Goal: Task Accomplishment & Management: Use online tool/utility

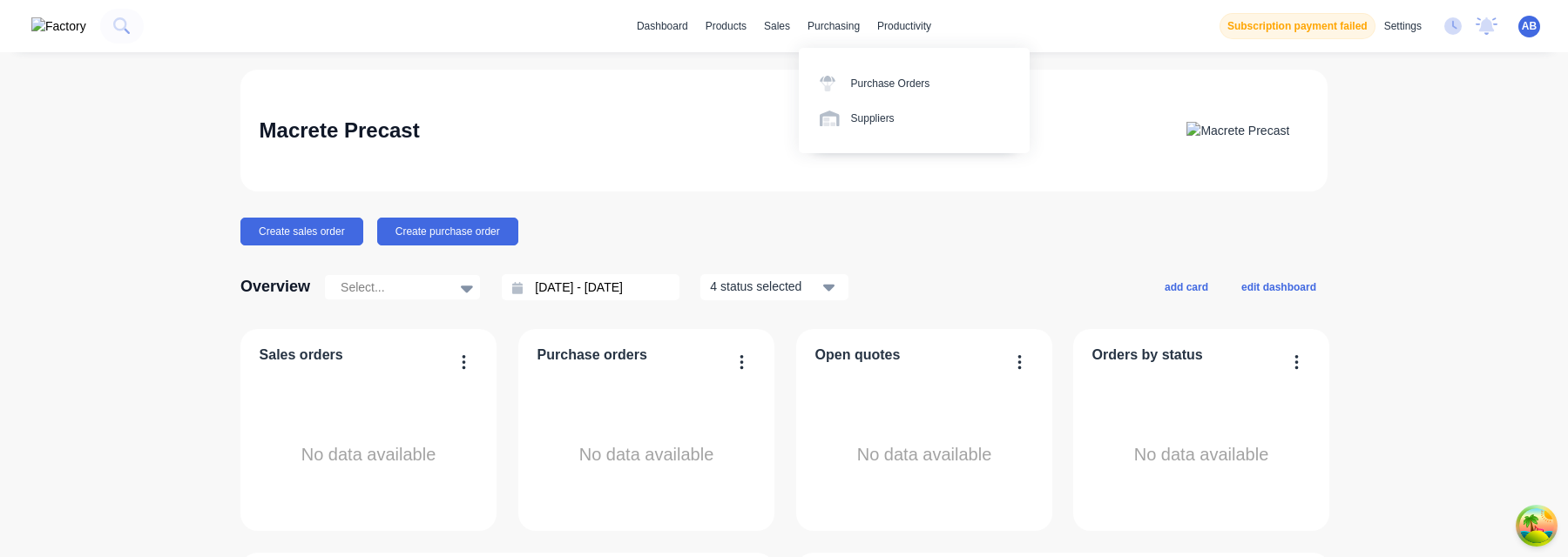
drag, startPoint x: 838, startPoint y: 78, endPoint x: 778, endPoint y: 41, distance: 70.5
click at [811, 91] on div "Sales Orders" at bounding box center [837, 83] width 61 height 16
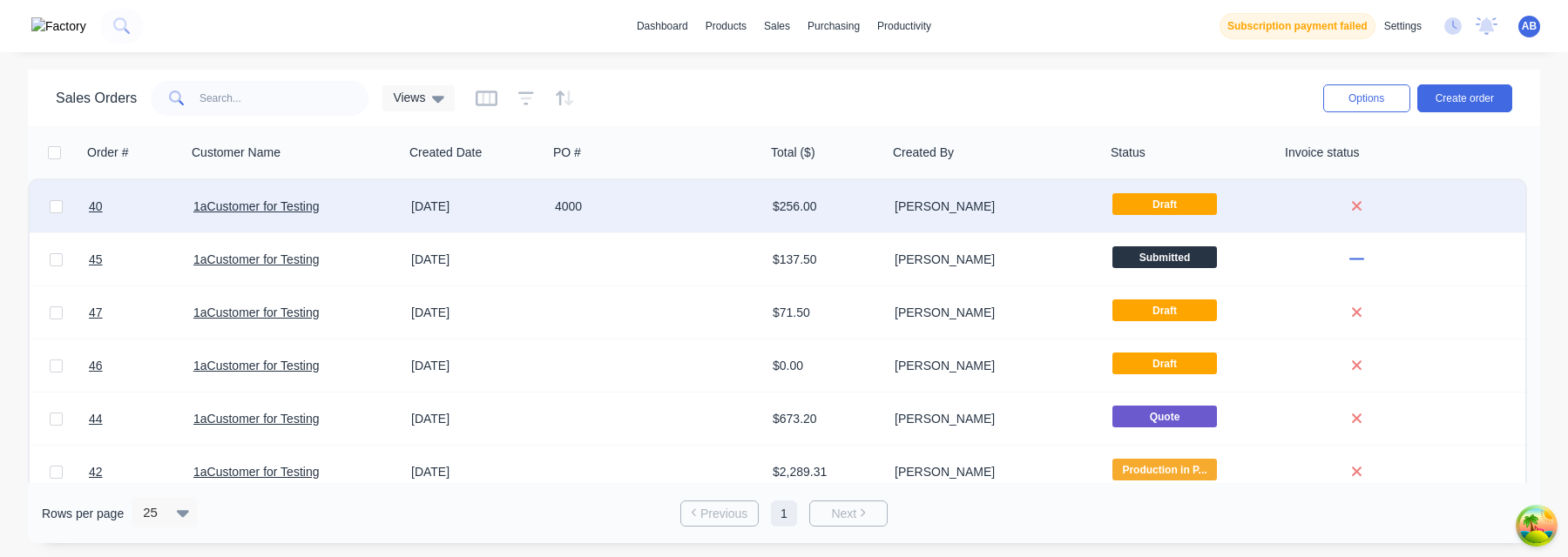
click at [1006, 222] on div "[PERSON_NAME]" at bounding box center [996, 207] width 218 height 52
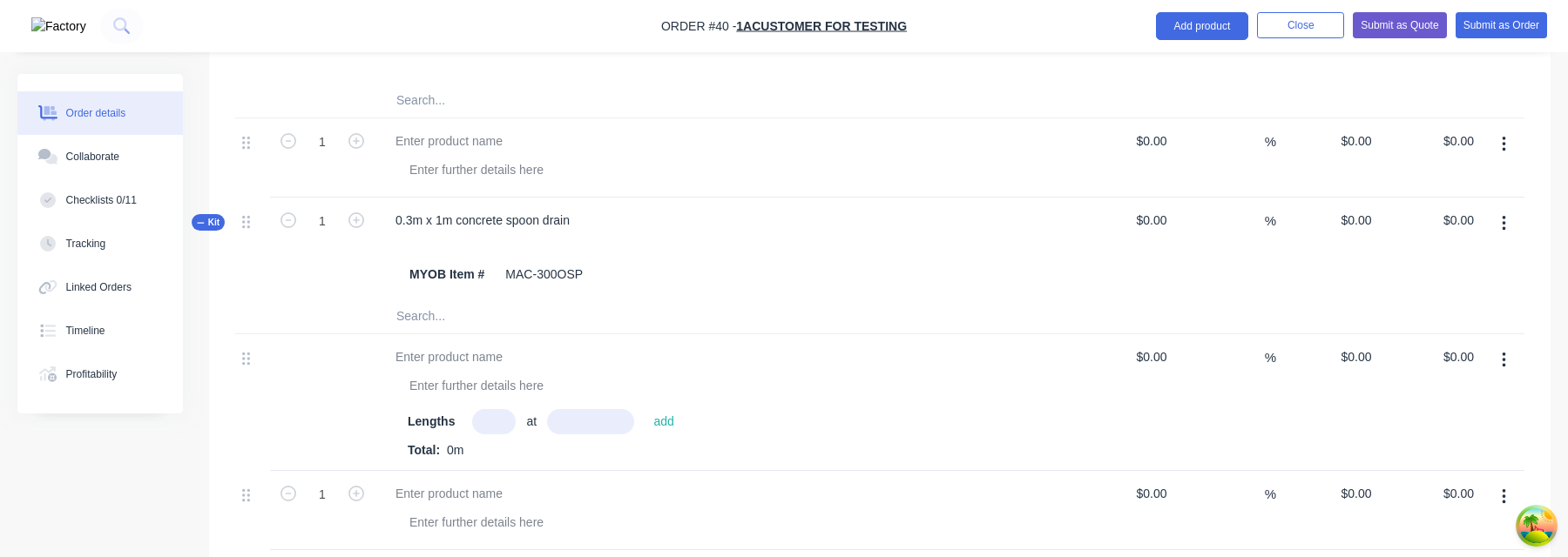
scroll to position [1253, 0]
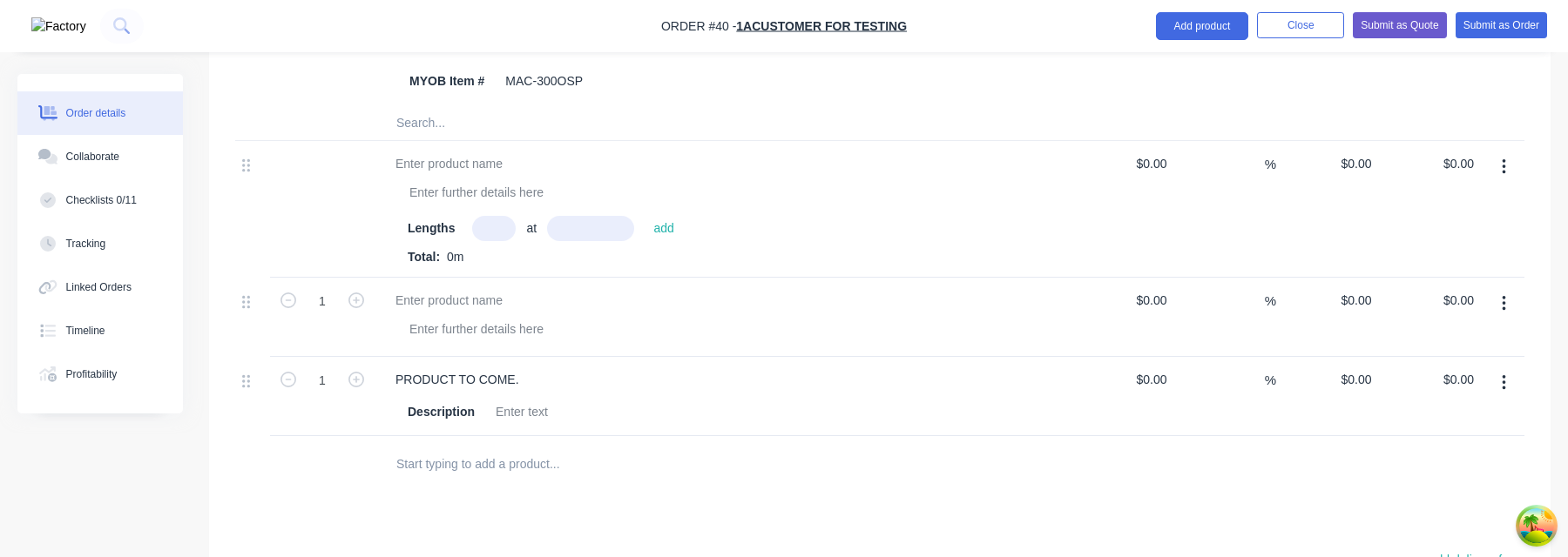
click at [520, 447] on input "text" at bounding box center [570, 464] width 348 height 35
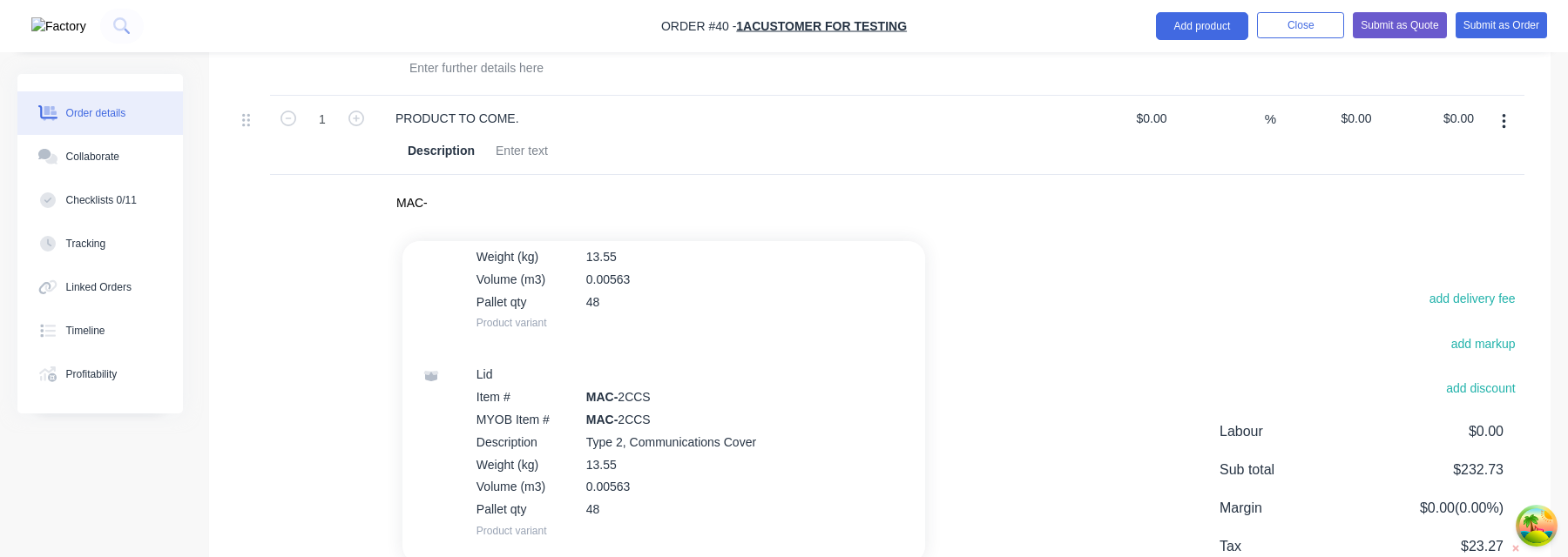
scroll to position [2666, 0]
click at [581, 185] on input "MAC-" at bounding box center [570, 203] width 348 height 35
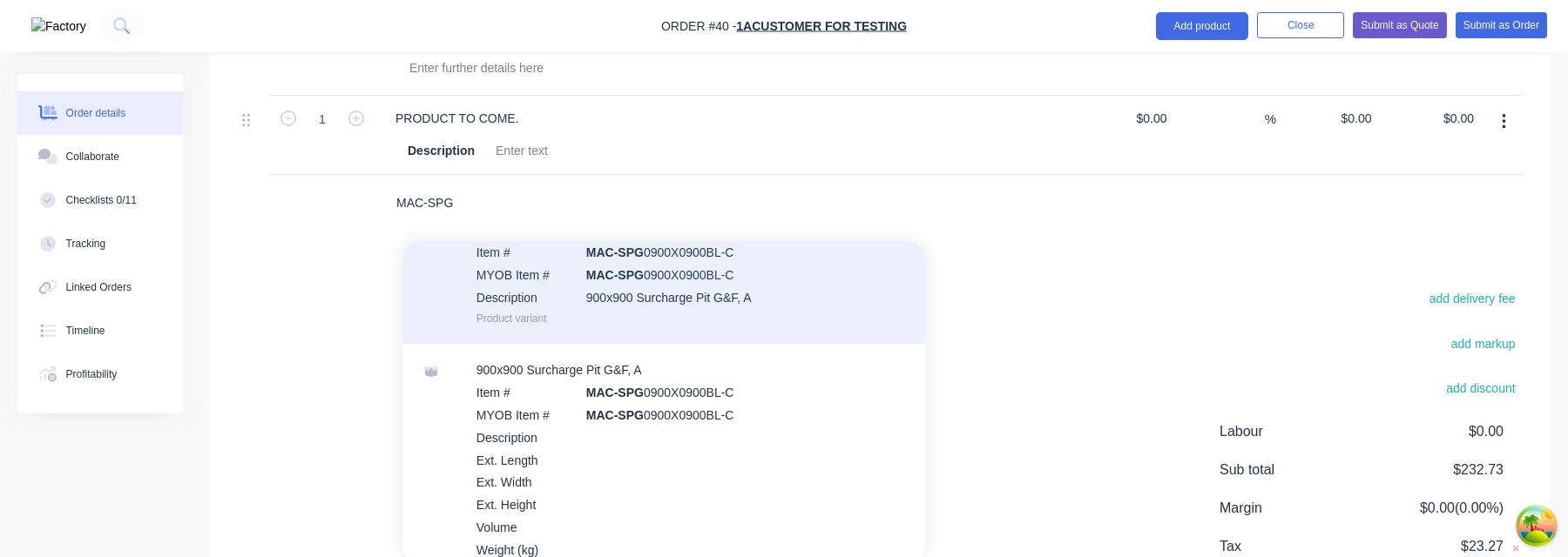
scroll to position [171, 0]
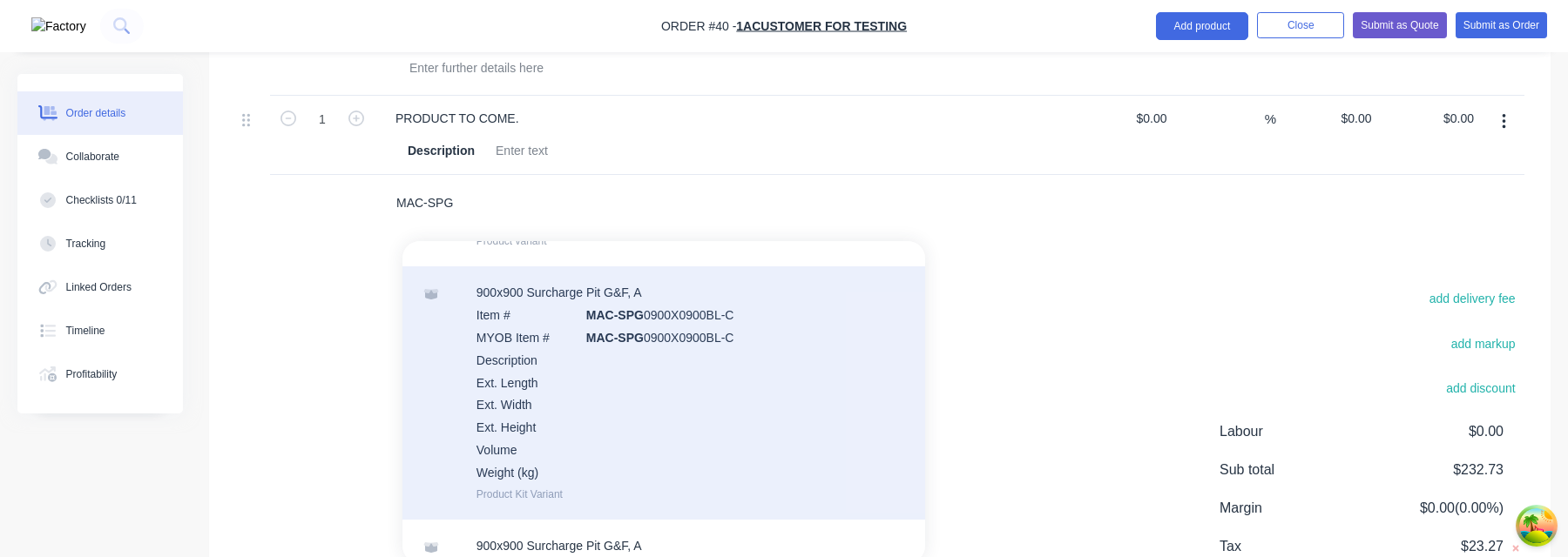
type input "MAC-SPG"
click at [654, 342] on div "900x900 Surcharge Pit G&F, A Item # MAC-SPG 0900X0900BL-C MYOB Item # MAC-SPG 0…" at bounding box center [664, 393] width 523 height 253
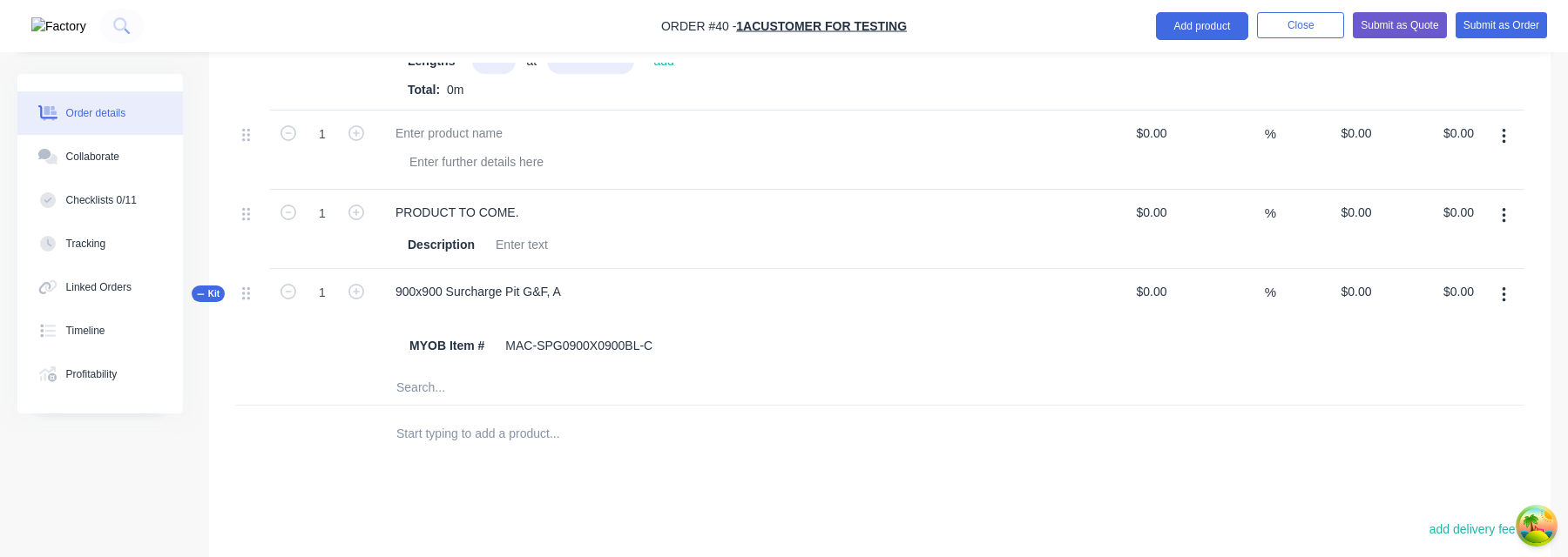
scroll to position [1409, 0]
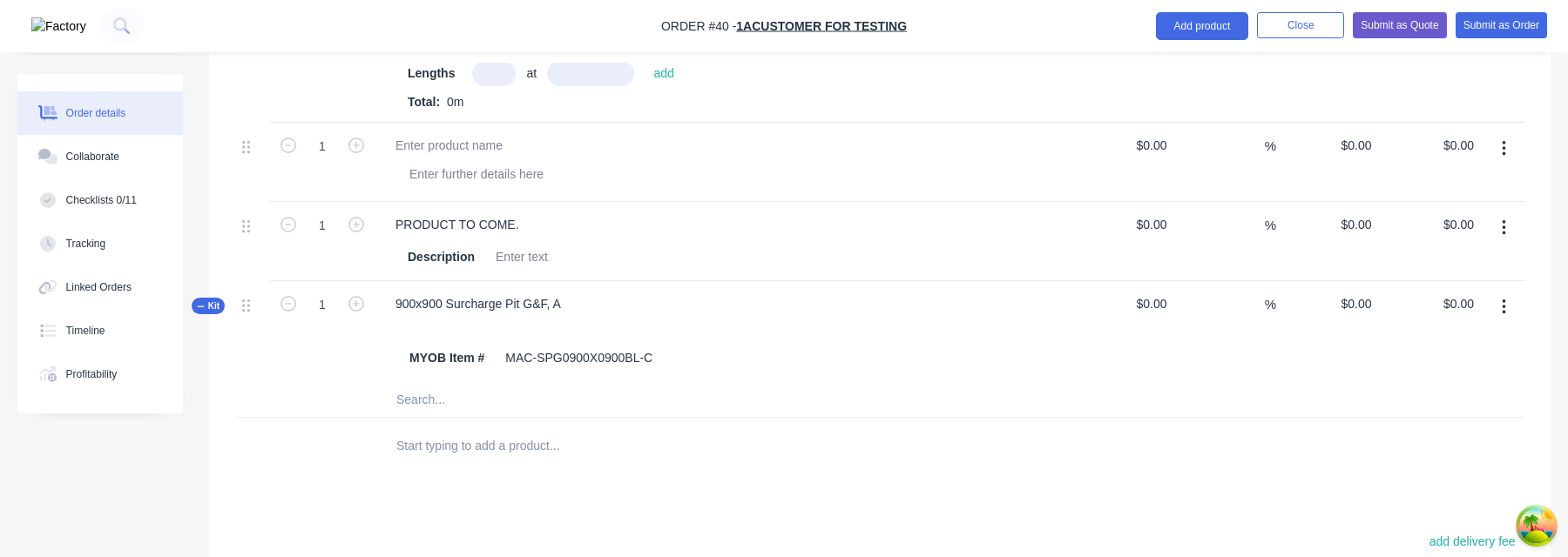
click at [211, 299] on span "Kit" at bounding box center [208, 306] width 22 height 13
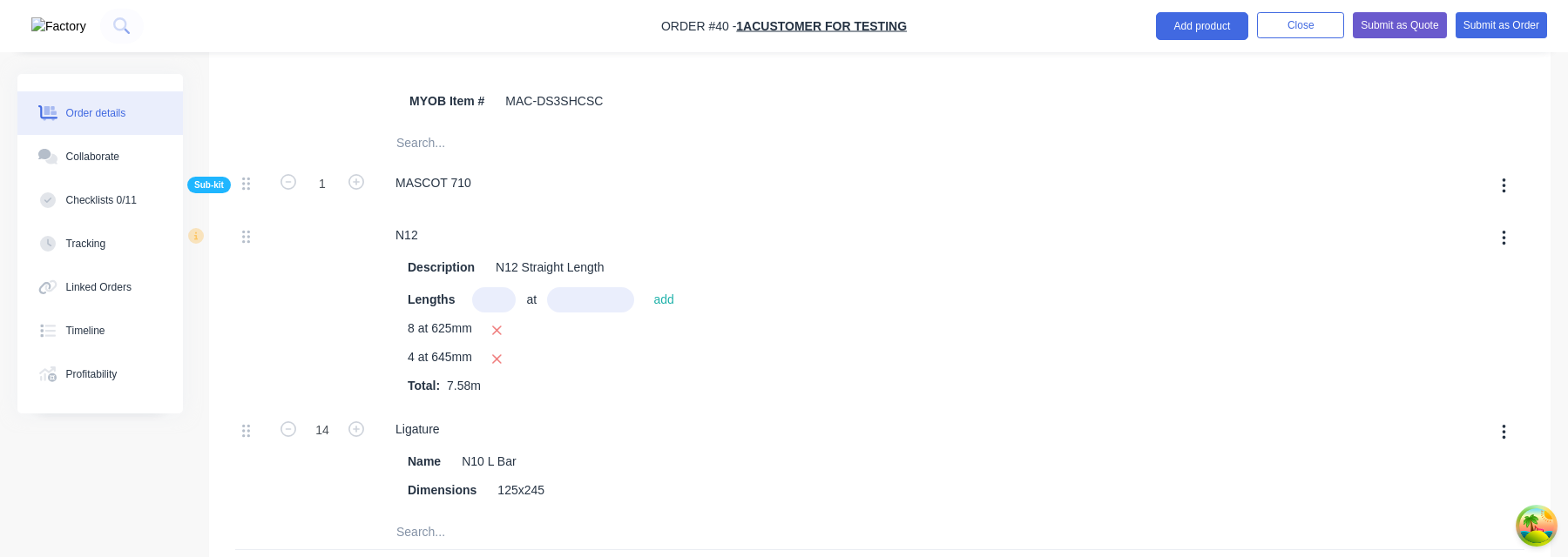
scroll to position [491, 0]
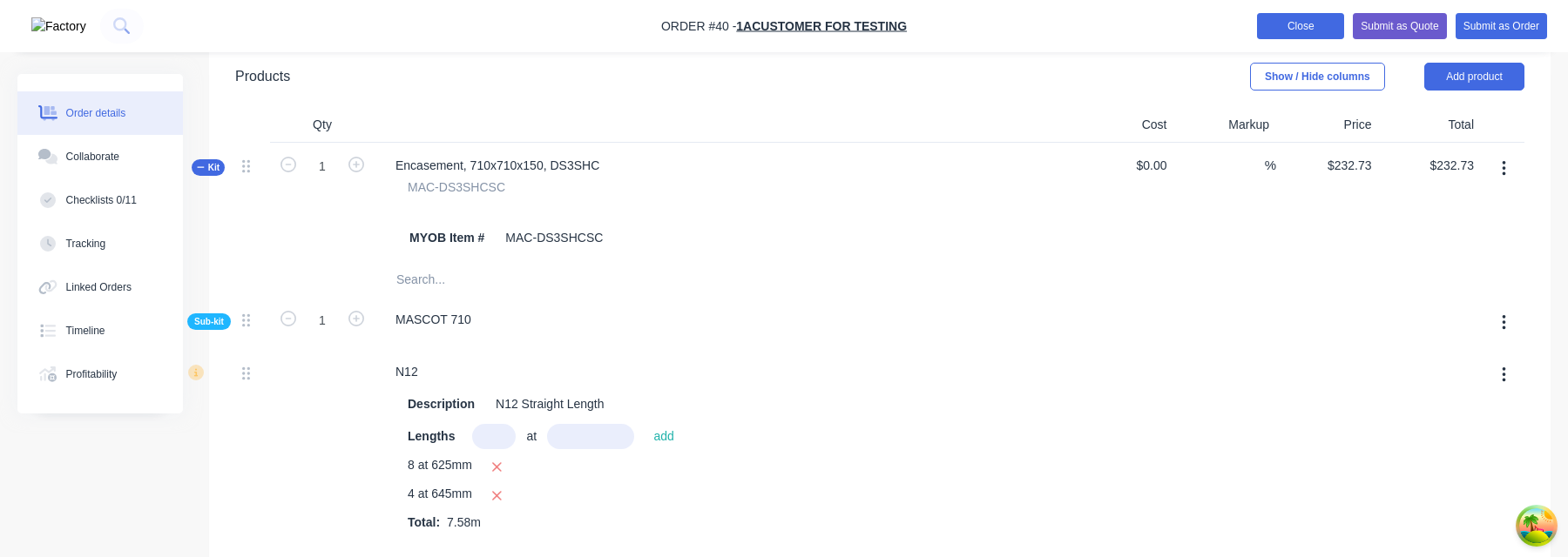
click at [1290, 28] on button "Close" at bounding box center [1300, 26] width 87 height 26
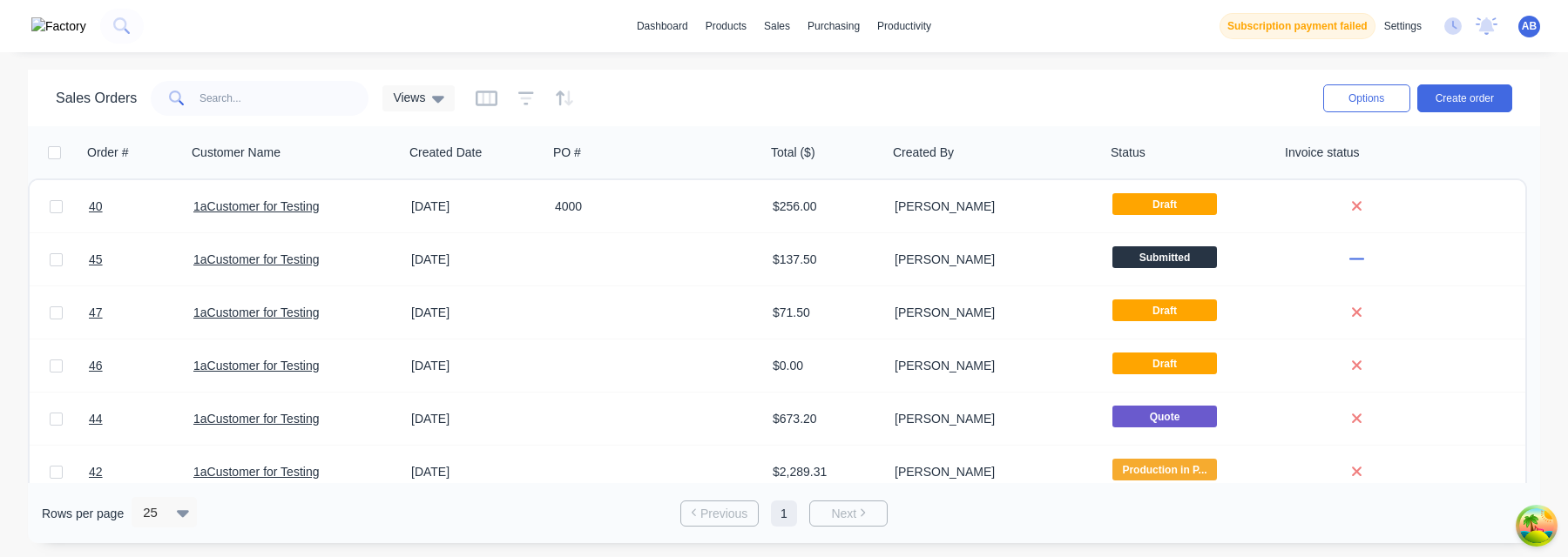
click at [1529, 25] on span "AB" at bounding box center [1529, 26] width 15 height 16
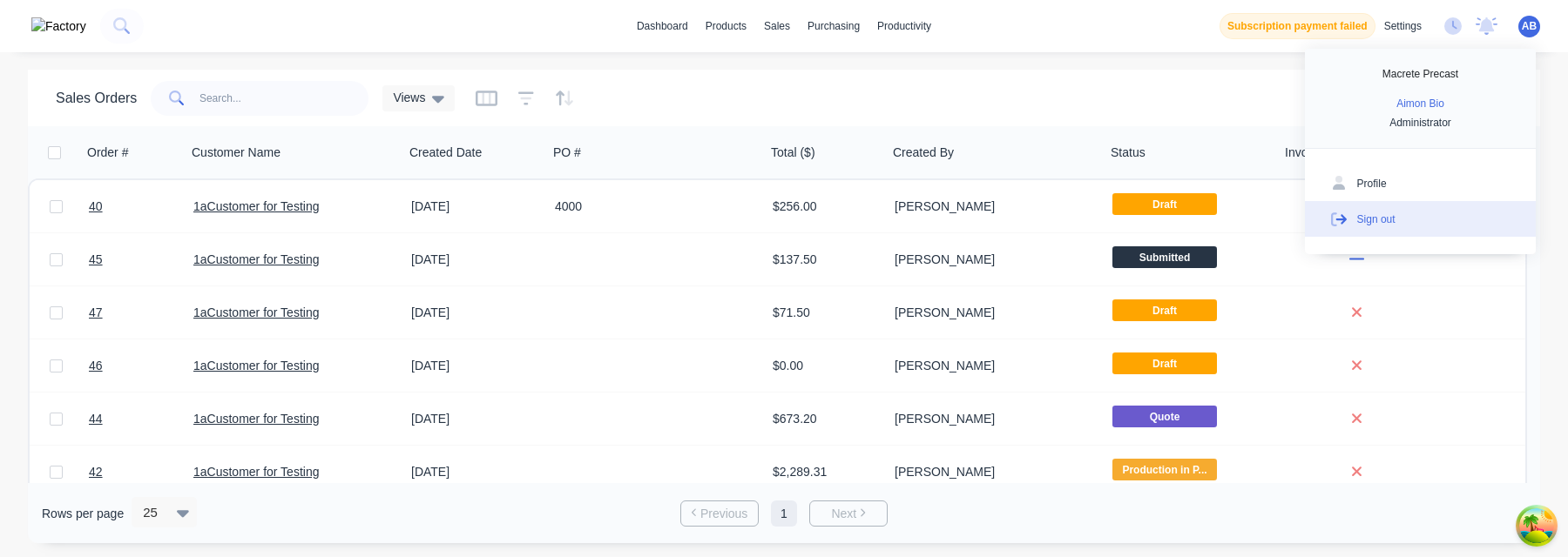
click at [1445, 223] on button "Sign out" at bounding box center [1420, 219] width 231 height 35
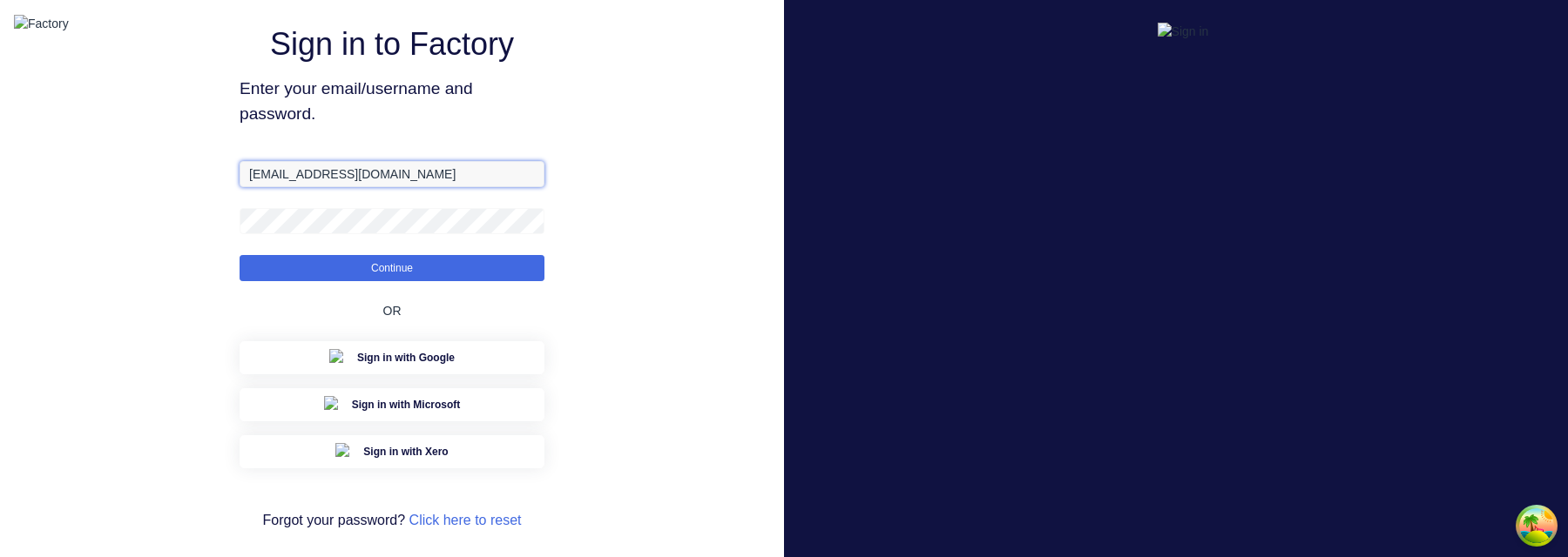
click at [382, 186] on input "[EMAIL_ADDRESS][DOMAIN_NAME]" at bounding box center [391, 174] width 305 height 26
click at [239, 255] on button "Continue" at bounding box center [391, 268] width 305 height 26
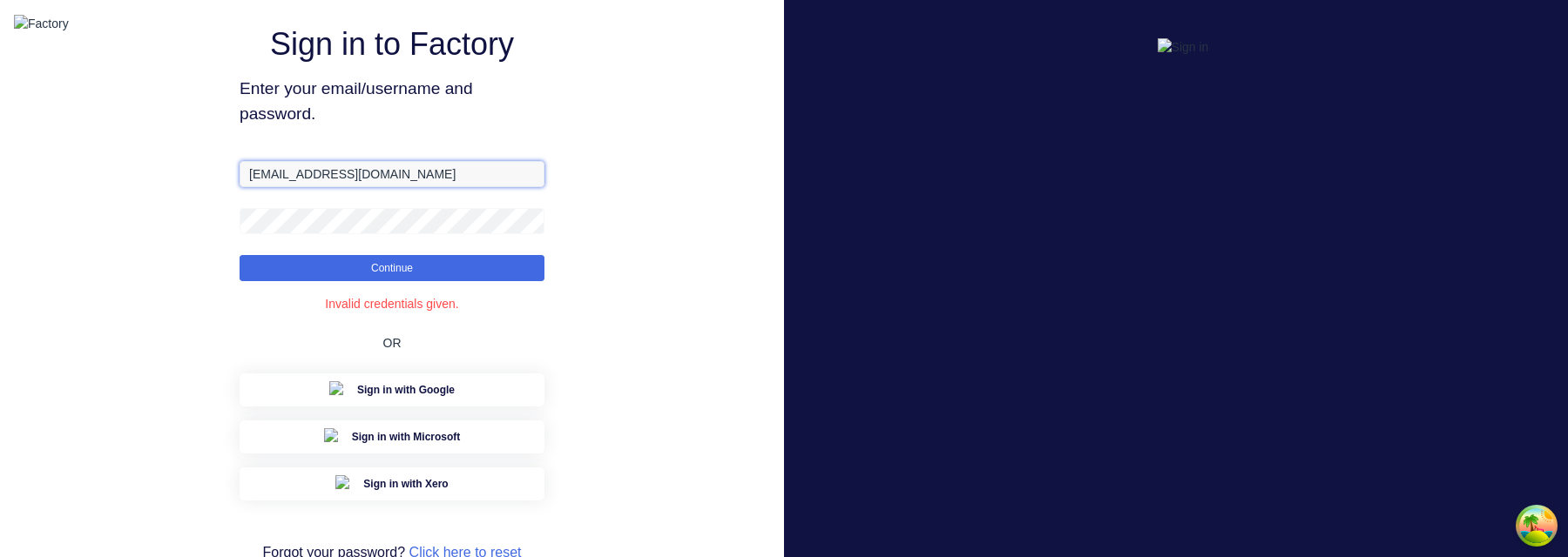
click at [313, 187] on input "[EMAIL_ADDRESS][DOMAIN_NAME]" at bounding box center [391, 174] width 305 height 26
click at [396, 187] on input "[EMAIL_ADDRESS][DOMAIN_NAME]" at bounding box center [391, 174] width 305 height 26
type input "[EMAIL_ADDRESS][DOMAIN_NAME]"
click at [239, 255] on button "Continue" at bounding box center [391, 268] width 305 height 26
